Goal: Navigation & Orientation: Find specific page/section

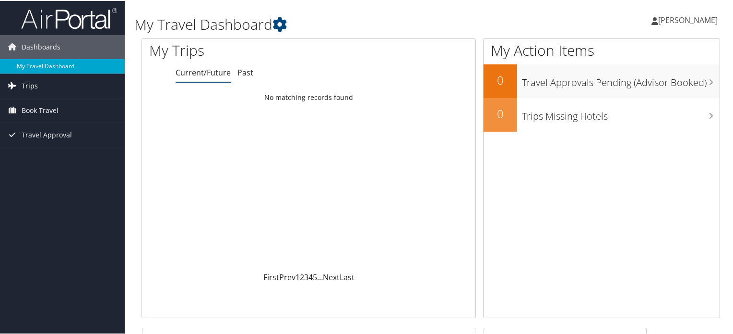
click at [28, 82] on span "Trips" at bounding box center [30, 85] width 16 height 24
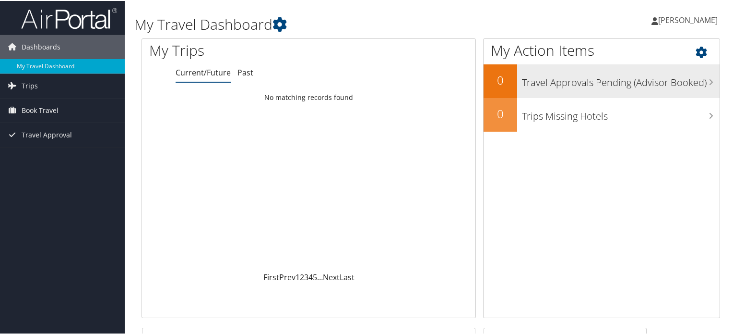
click at [700, 83] on h3 "Travel Approvals Pending (Advisor Booked)" at bounding box center [621, 79] width 198 height 18
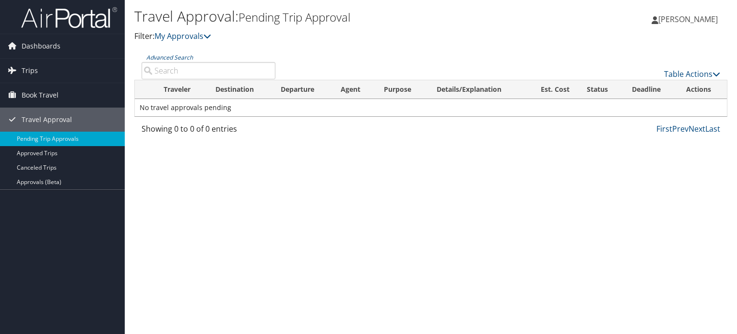
click at [13, 45] on icon at bounding box center [12, 45] width 14 height 14
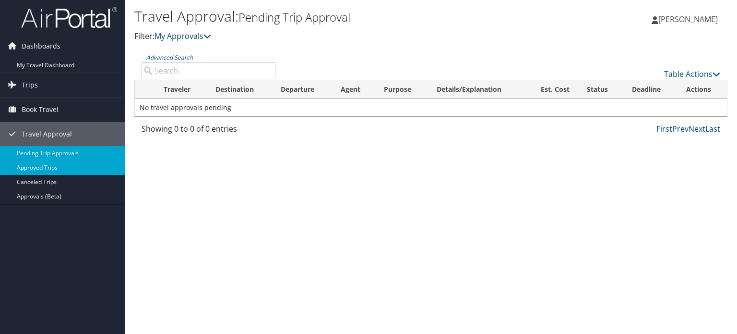
click at [32, 168] on link "Approved Trips" at bounding box center [62, 167] width 125 height 14
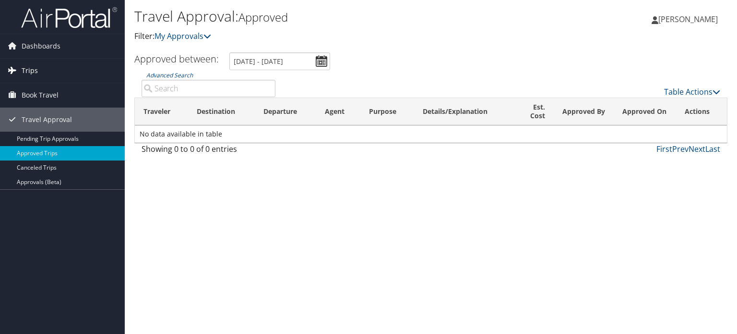
click at [31, 68] on span "Trips" at bounding box center [30, 71] width 16 height 24
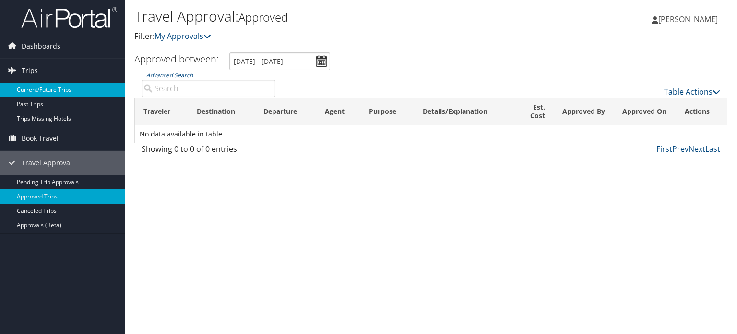
click at [33, 88] on link "Current/Future Trips" at bounding box center [62, 90] width 125 height 14
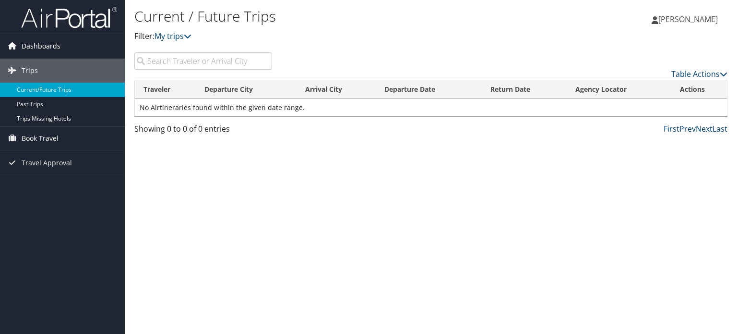
drag, startPoint x: 14, startPoint y: 1, endPoint x: 34, endPoint y: 46, distance: 48.3
click at [34, 46] on span "Dashboards" at bounding box center [41, 46] width 39 height 24
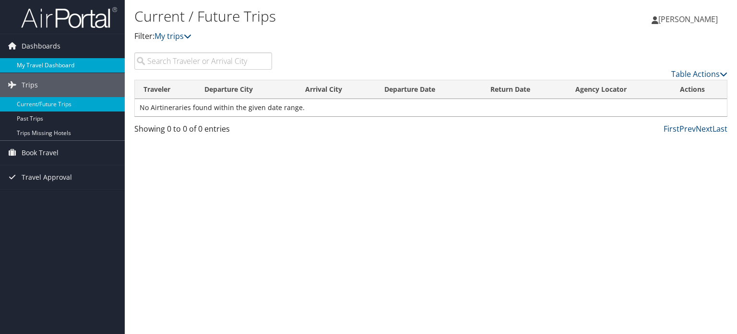
click at [35, 64] on link "My Travel Dashboard" at bounding box center [62, 65] width 125 height 14
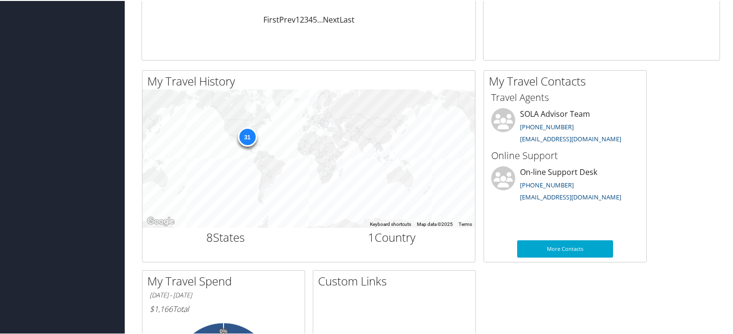
scroll to position [247, 0]
